Goal: Task Accomplishment & Management: Use online tool/utility

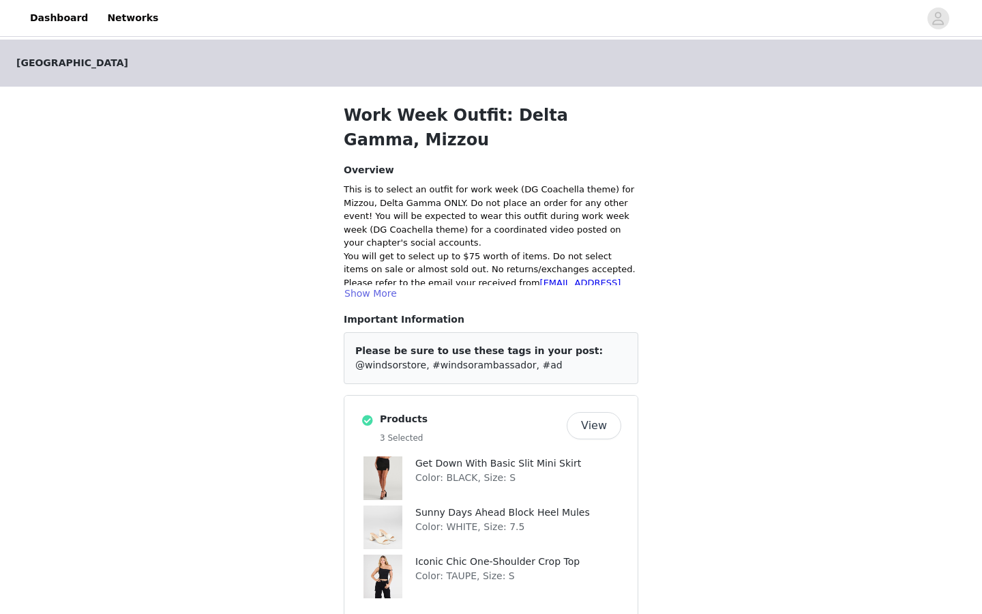
click at [511, 466] on p "Get Down With Basic Slit Mini Skirt" at bounding box center [518, 463] width 206 height 14
